Goal: Transaction & Acquisition: Purchase product/service

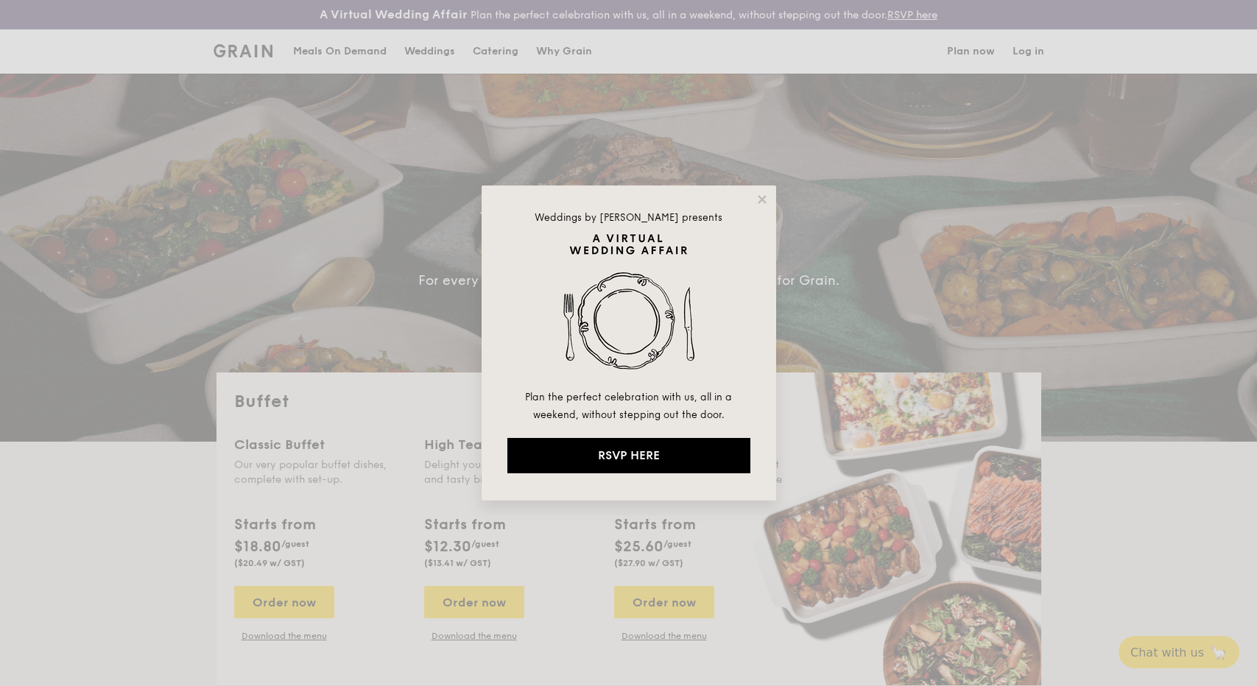
select select
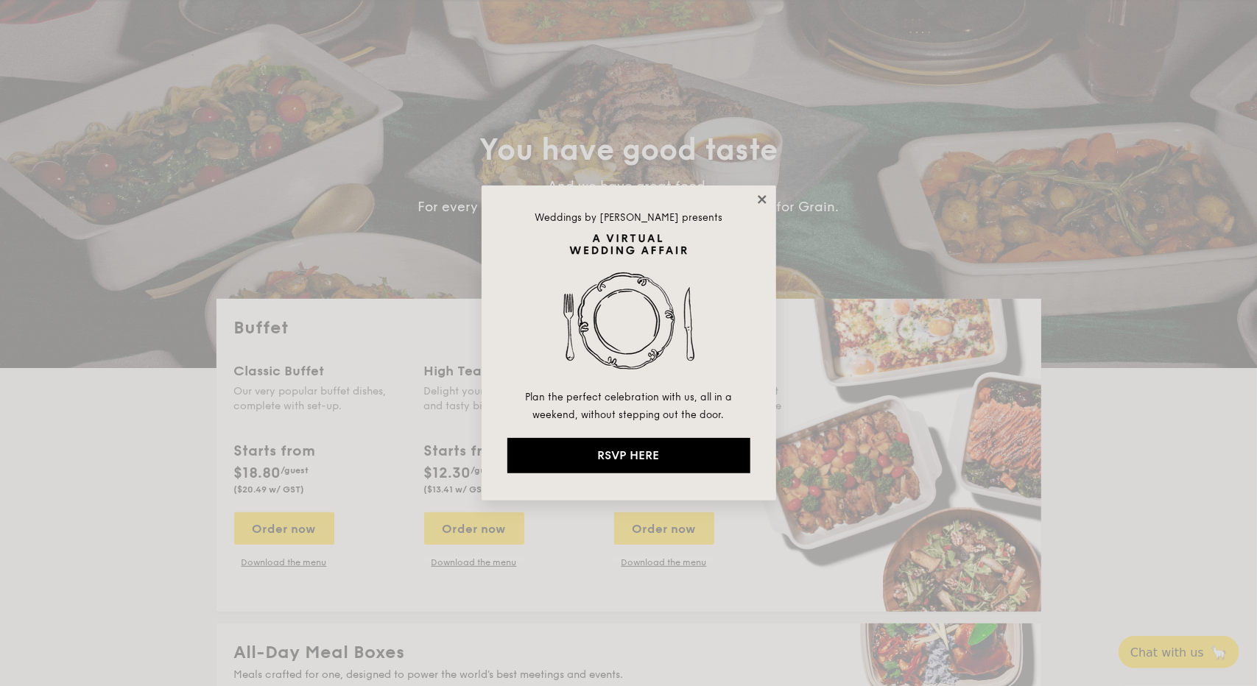
click at [759, 196] on icon at bounding box center [762, 199] width 8 height 8
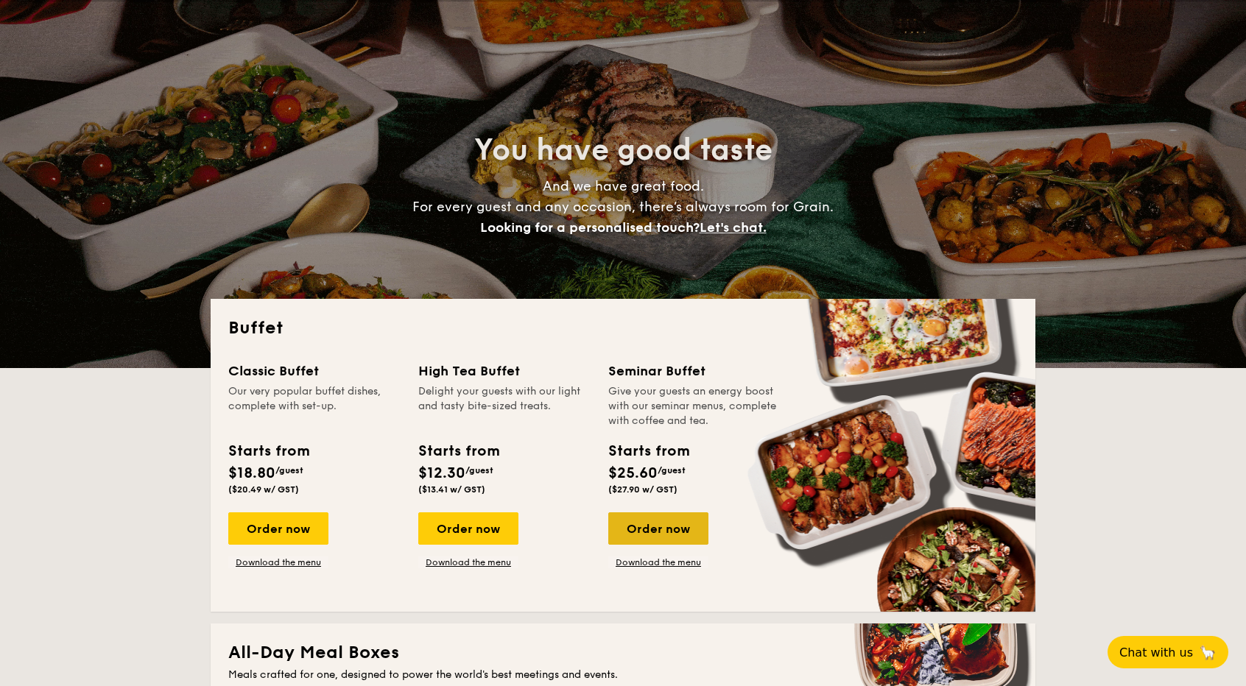
click at [663, 526] on div "Order now" at bounding box center [658, 528] width 100 height 32
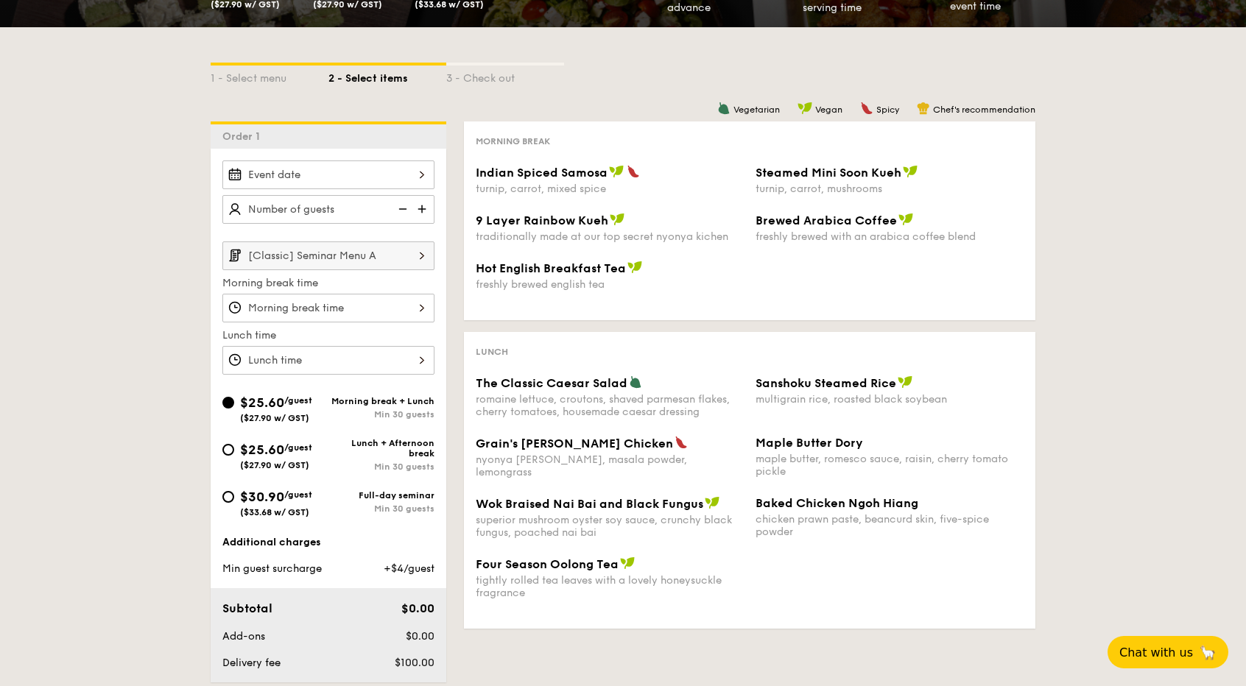
scroll to position [295, 0]
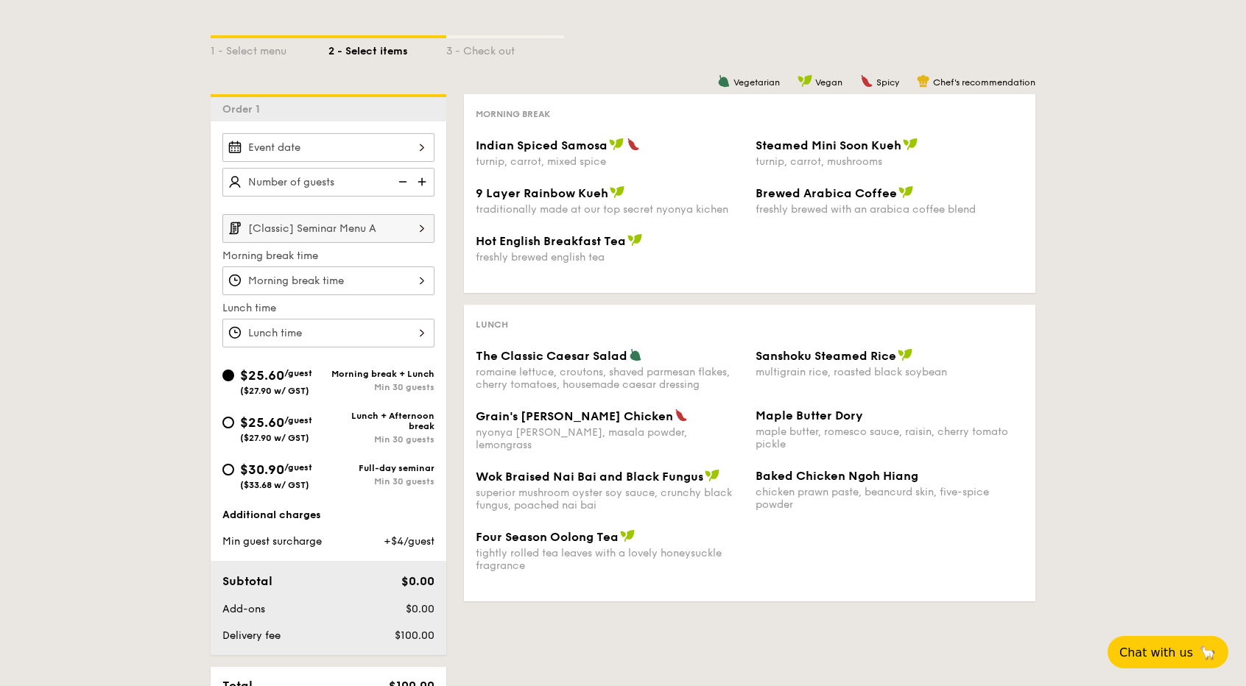
click at [292, 475] on div "$30.90 /guest ($33.68 w/ GST)" at bounding box center [276, 474] width 72 height 31
click at [234, 475] on input "$30.90 /guest ($33.68 w/ GST) Full-day seminar Min 30 guests" at bounding box center [228, 470] width 12 height 12
radio input "true"
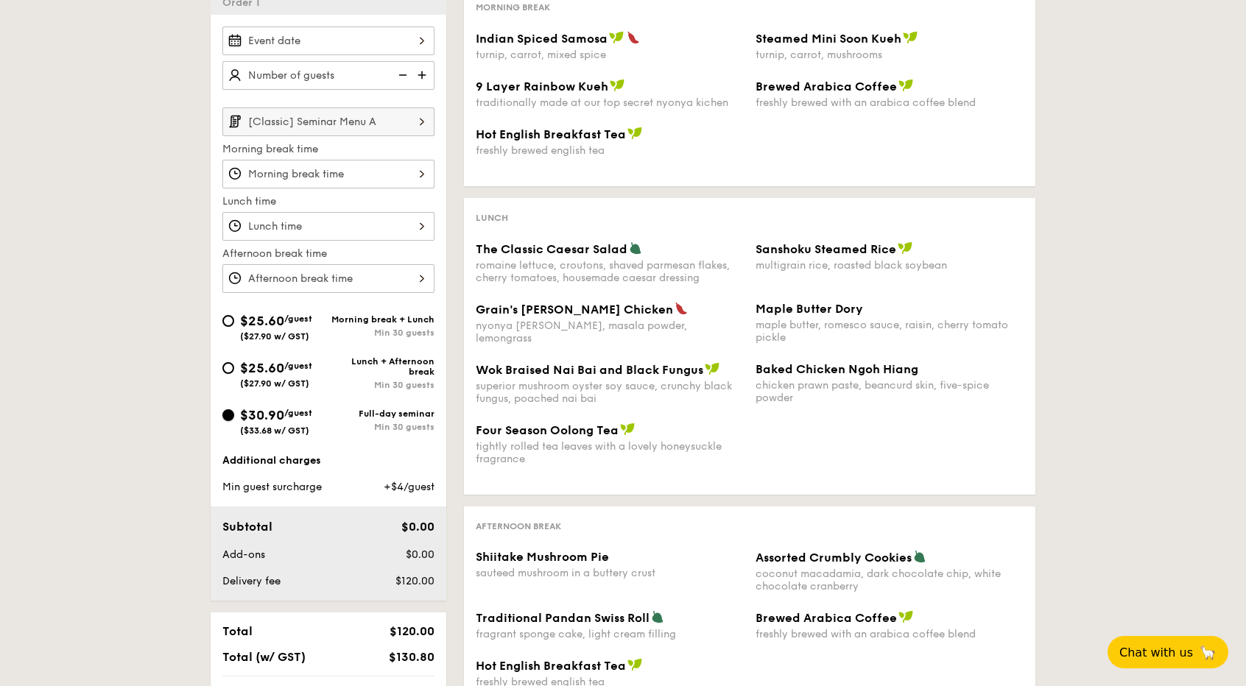
scroll to position [442, 0]
